Goal: Task Accomplishment & Management: Use online tool/utility

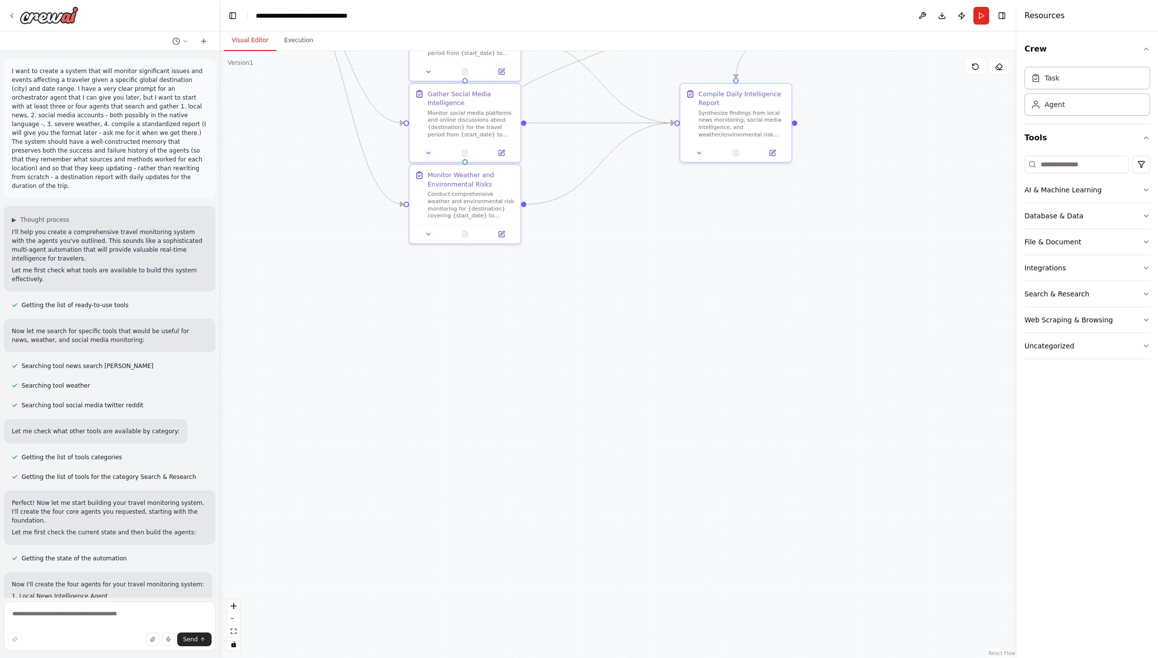
scroll to position [1140, 0]
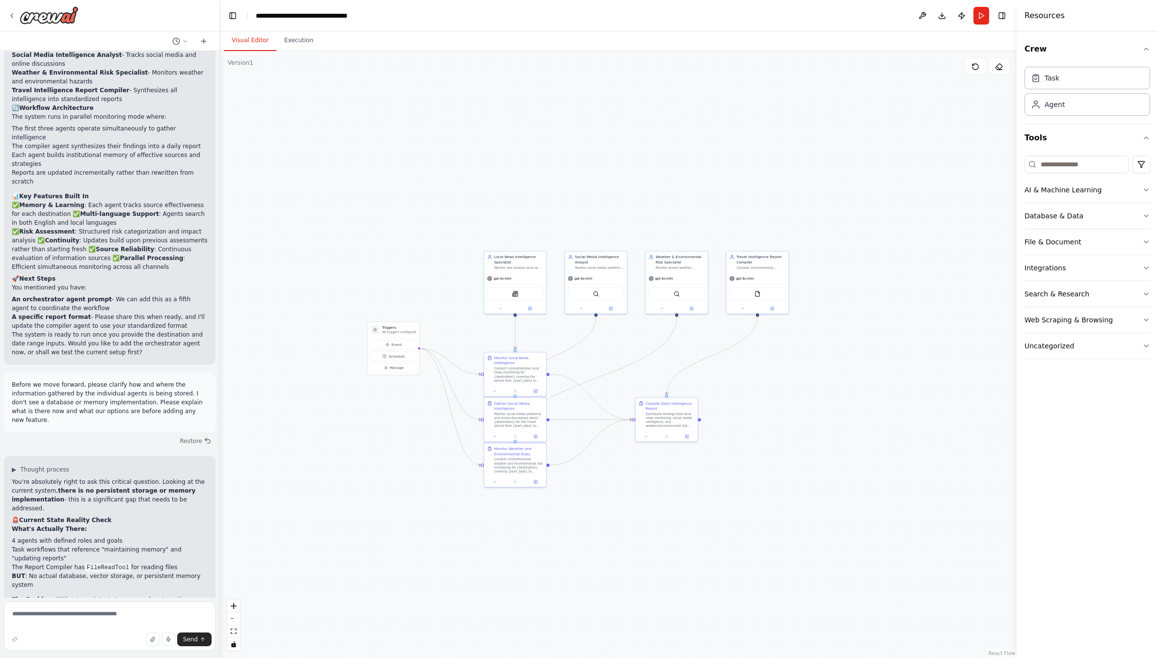
drag, startPoint x: 848, startPoint y: 239, endPoint x: 766, endPoint y: 402, distance: 183.0
click at [766, 402] on div ".deletable-edge-delete-btn { width: 20px; height: 20px; border: 0px solid #ffff…" at bounding box center [618, 354] width 797 height 607
click at [106, 618] on textarea at bounding box center [110, 626] width 212 height 49
click at [1035, 142] on button "Tools" at bounding box center [1087, 137] width 126 height 27
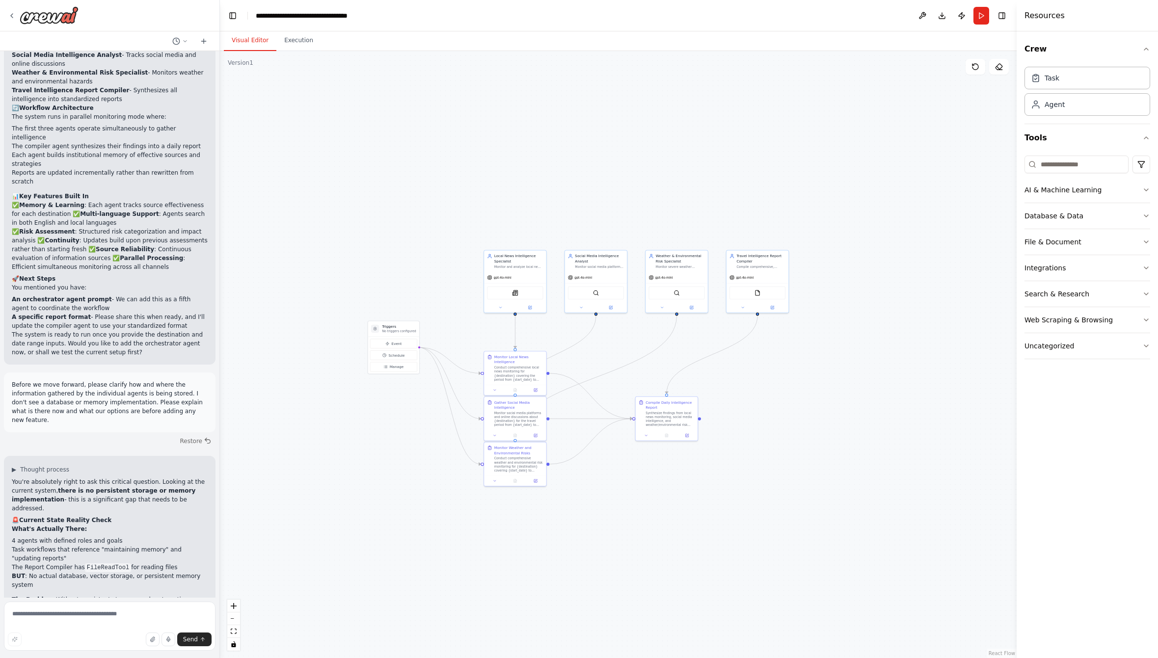
click at [812, 118] on div ".deletable-edge-delete-btn { width: 20px; height: 20px; border: 0px solid #ffff…" at bounding box center [618, 354] width 797 height 607
click at [1059, 106] on div "Agent" at bounding box center [1054, 104] width 20 height 10
click at [1076, 108] on div "Agent" at bounding box center [1087, 104] width 126 height 23
click at [861, 122] on div "Role of the agent Goal of the agent" at bounding box center [863, 116] width 62 height 16
click at [878, 159] on icon at bounding box center [877, 159] width 3 height 3
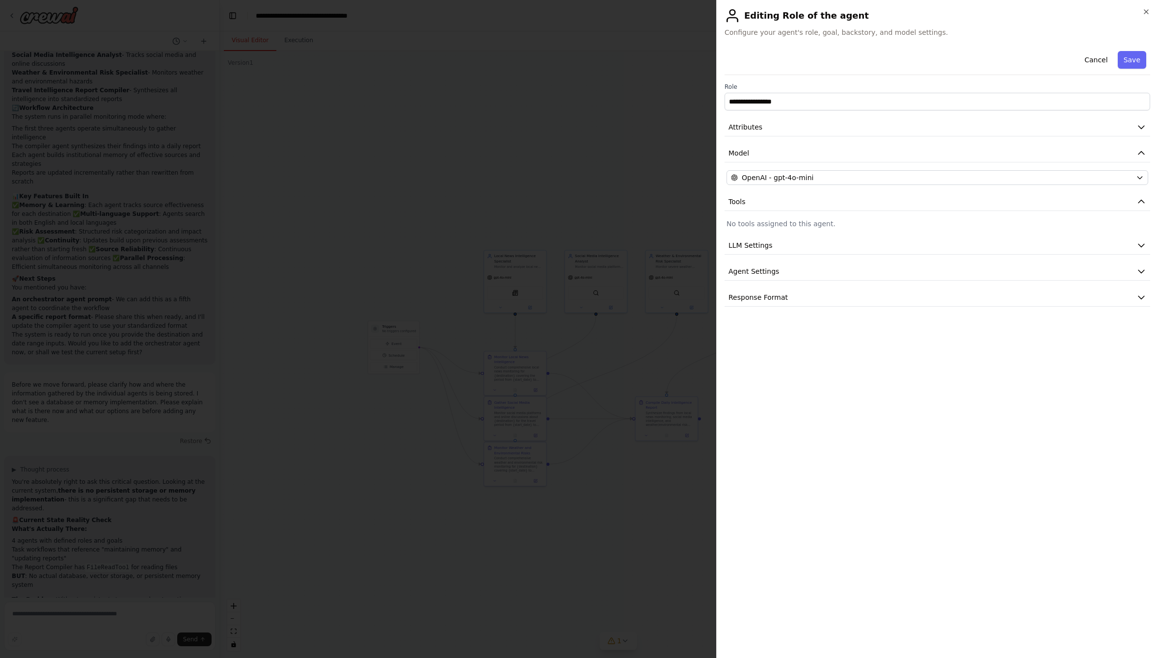
click at [840, 223] on p "No tools assigned to this agent." at bounding box center [937, 224] width 422 height 10
click at [739, 199] on span "Tools" at bounding box center [736, 202] width 17 height 10
click at [1097, 62] on button "Cancel" at bounding box center [1095, 60] width 35 height 18
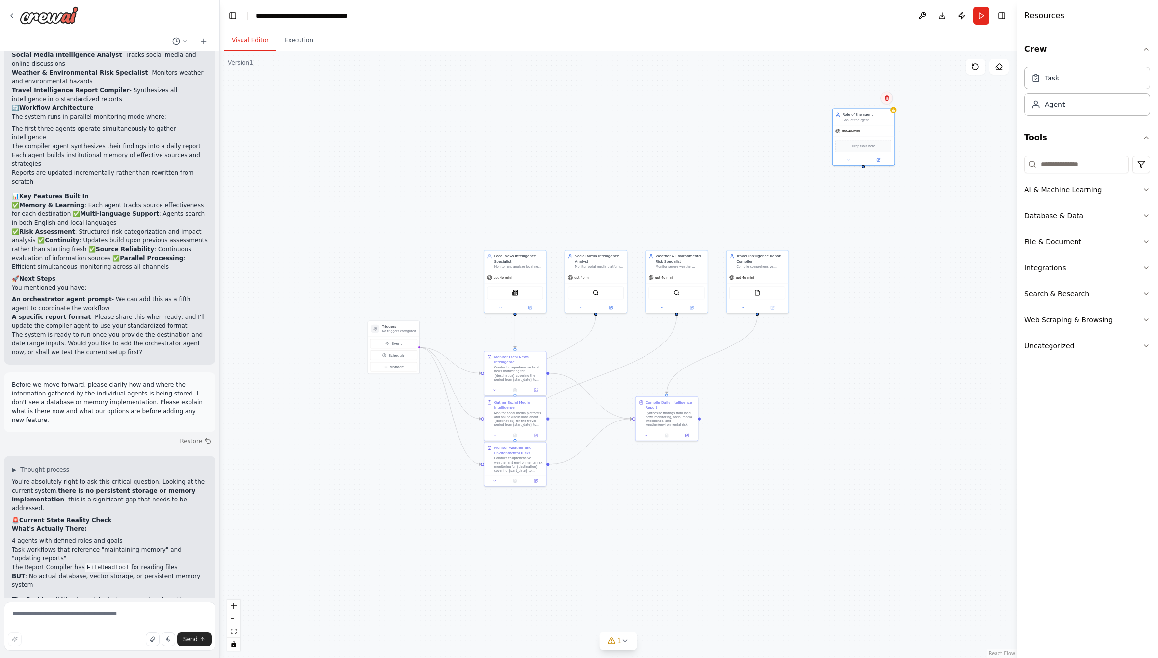
click at [887, 102] on button at bounding box center [886, 98] width 13 height 13
click at [952, 101] on div ".deletable-edge-delete-btn { width: 20px; height: 20px; border: 0px solid #ffff…" at bounding box center [618, 354] width 797 height 607
click at [922, 15] on button at bounding box center [922, 16] width 16 height 18
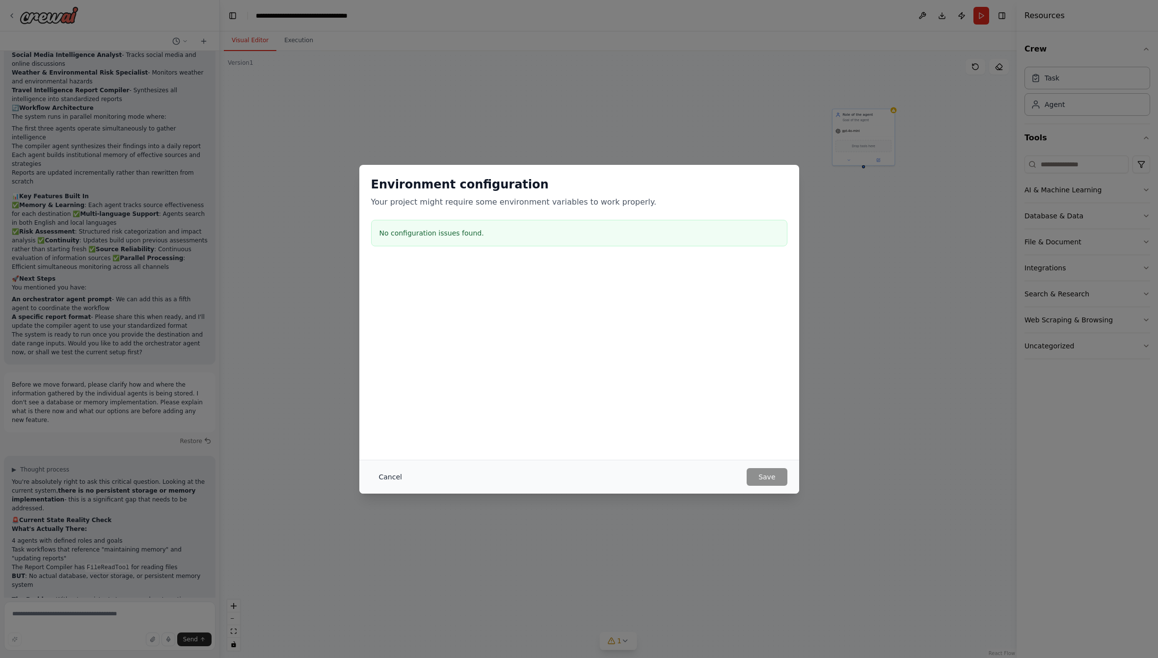
click at [387, 477] on button "Cancel" at bounding box center [390, 477] width 39 height 18
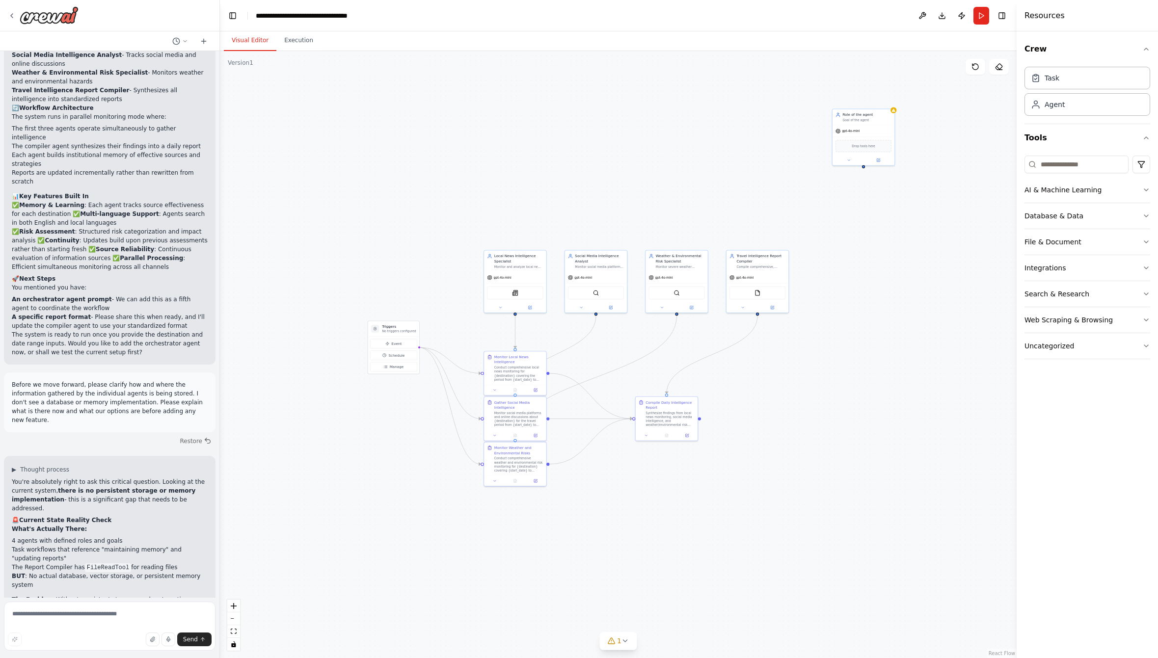
click at [966, 40] on div "Visual Editor Execution" at bounding box center [618, 41] width 797 height 20
click at [895, 111] on div at bounding box center [893, 109] width 6 height 6
click at [888, 102] on button at bounding box center [886, 98] width 13 height 13
click at [865, 97] on button "Confirm" at bounding box center [857, 98] width 35 height 12
click at [863, 99] on button "Confirm" at bounding box center [857, 98] width 35 height 12
